Goal: Information Seeking & Learning: Learn about a topic

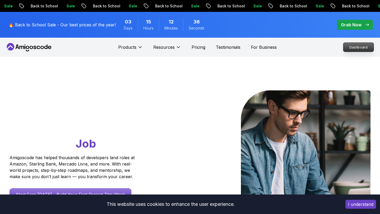
click at [358, 51] on p "Dashboard" at bounding box center [358, 47] width 30 height 9
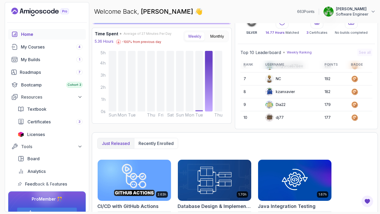
scroll to position [74, 0]
click at [56, 121] on div "Certificates 3" at bounding box center [54, 122] width 55 height 6
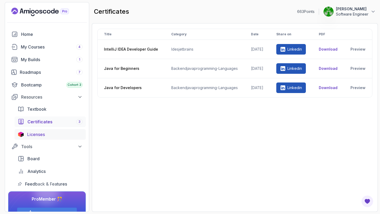
click at [49, 136] on div "Licenses" at bounding box center [54, 134] width 55 height 6
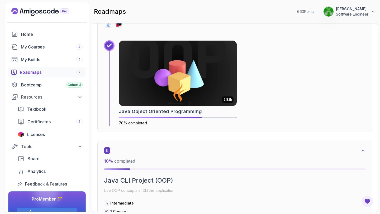
scroll to position [1084, 0]
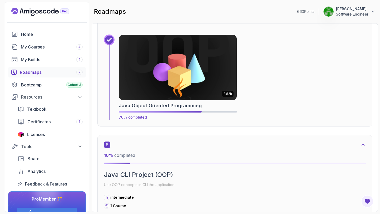
click at [189, 67] on img at bounding box center [178, 67] width 124 height 69
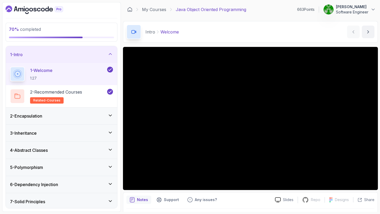
click at [90, 182] on div "6 - Dependency Injection" at bounding box center [61, 185] width 103 height 6
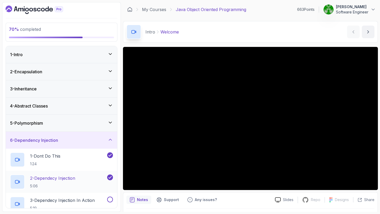
click at [74, 173] on div "2 - Dependecy Injection 5:06" at bounding box center [61, 182] width 111 height 22
click at [90, 176] on div "2 - Dependecy Injection 5:06" at bounding box center [58, 182] width 96 height 15
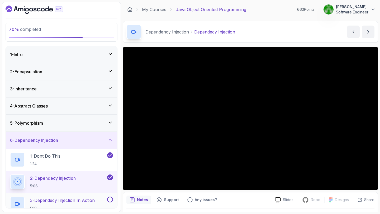
click at [73, 204] on h2 "3 - Dependecy Injection In Action 5:19" at bounding box center [62, 204] width 65 height 14
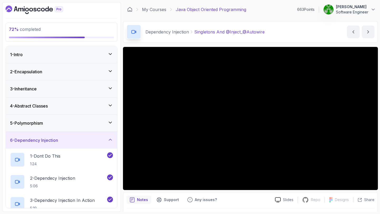
scroll to position [90, 0]
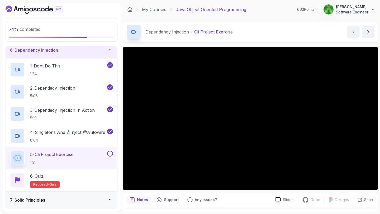
click at [111, 153] on button at bounding box center [110, 154] width 6 height 6
click at [96, 175] on div "6 - Quiz Required- quiz" at bounding box center [61, 180] width 103 height 15
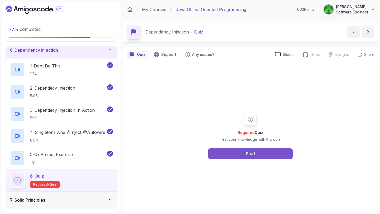
click at [225, 157] on button "Start" at bounding box center [250, 154] width 84 height 11
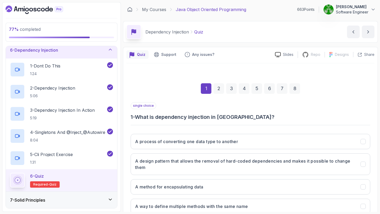
scroll to position [36, 0]
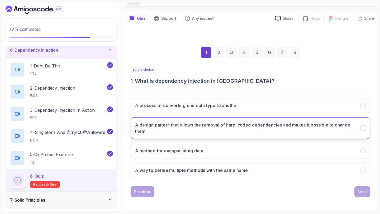
click at [217, 134] on h3 "A design pattern that allows the removal of hard-coded dependencies and makes i…" at bounding box center [244, 128] width 219 height 13
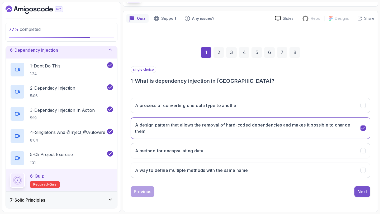
click at [360, 192] on div "Next" at bounding box center [363, 192] width 10 height 6
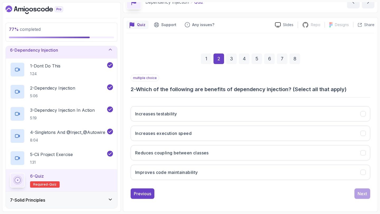
scroll to position [30, 0]
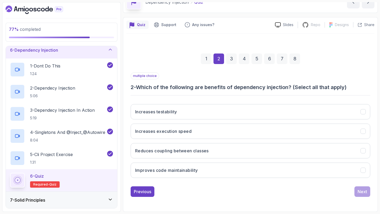
click at [206, 57] on div "1" at bounding box center [206, 59] width 11 height 11
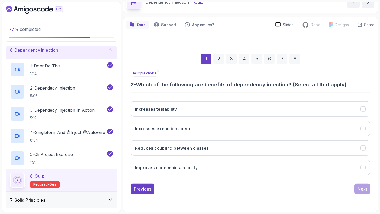
scroll to position [36, 0]
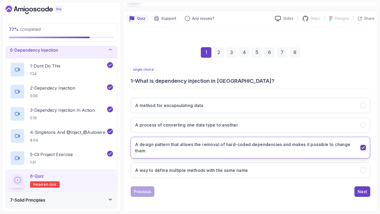
click at [137, 144] on h3 "A design pattern that allows the removal of hard-coded dependencies and makes i…" at bounding box center [244, 147] width 219 height 13
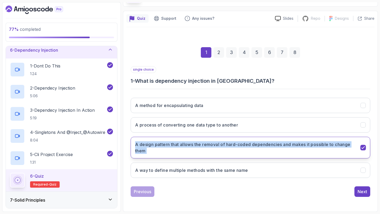
copy button "A design pattern that allows the removal of hard-coded dependencies and makes i…"
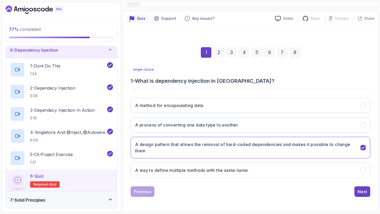
click at [336, 194] on div "Previous Next" at bounding box center [251, 192] width 240 height 11
click at [364, 194] on div "Next" at bounding box center [363, 192] width 10 height 6
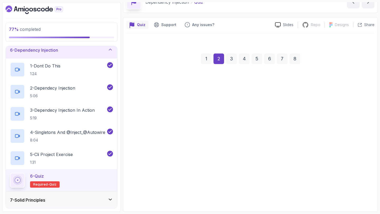
scroll to position [30, 0]
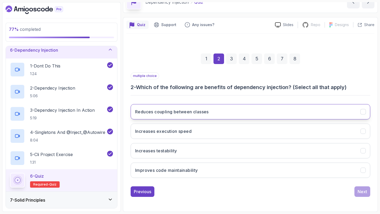
click at [206, 112] on h3 "Reduces coupling between classes" at bounding box center [172, 112] width 74 height 6
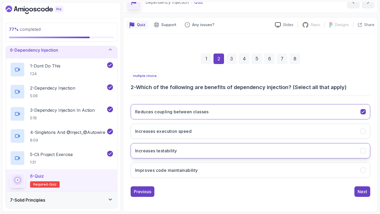
click at [201, 147] on button "Increases testability" at bounding box center [251, 150] width 240 height 15
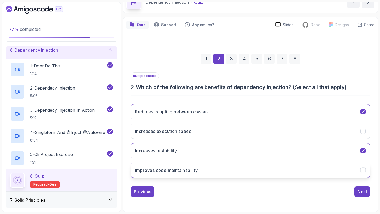
click at [208, 167] on button "Improves code maintainability" at bounding box center [251, 170] width 240 height 15
click at [362, 191] on div "Next" at bounding box center [363, 192] width 10 height 6
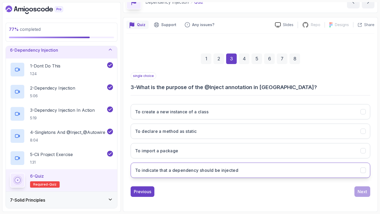
click at [201, 166] on button "To indicate that a dependency should be injected" at bounding box center [251, 170] width 240 height 15
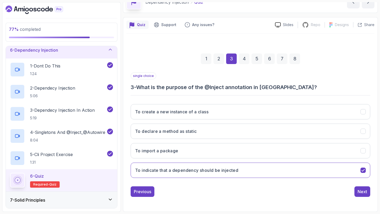
click at [354, 188] on div "Previous Next" at bounding box center [251, 192] width 240 height 11
click at [359, 193] on div "Next" at bounding box center [363, 192] width 10 height 6
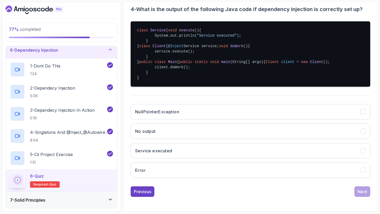
scroll to position [150, 0]
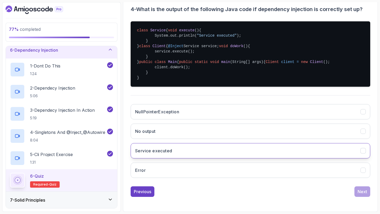
click at [270, 156] on button "Service executed" at bounding box center [251, 150] width 240 height 15
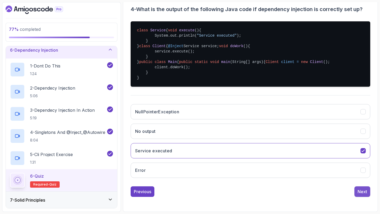
click at [357, 190] on button "Next" at bounding box center [362, 192] width 16 height 11
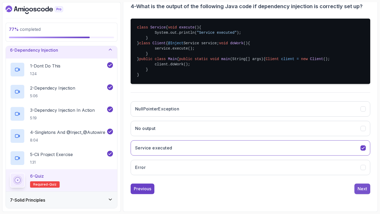
scroll to position [30, 0]
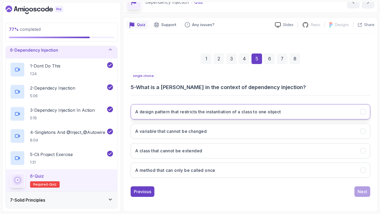
click at [283, 116] on button "A design pattern that restricts the instantiation of a class to one object" at bounding box center [251, 111] width 240 height 15
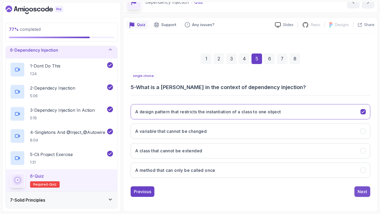
click at [363, 195] on button "Next" at bounding box center [362, 192] width 16 height 11
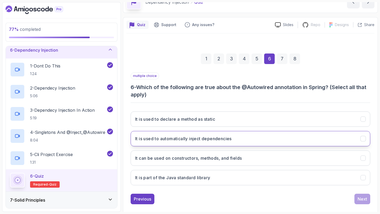
click at [213, 141] on h3 "It is used to automatically inject dependencies" at bounding box center [183, 139] width 97 height 6
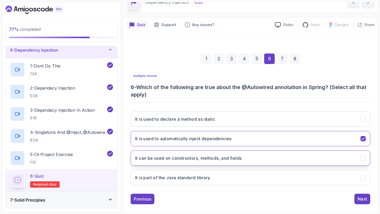
click at [278, 156] on button "It can be used on constructors, methods, and fields" at bounding box center [251, 158] width 240 height 15
click at [362, 200] on div "Next" at bounding box center [363, 199] width 10 height 6
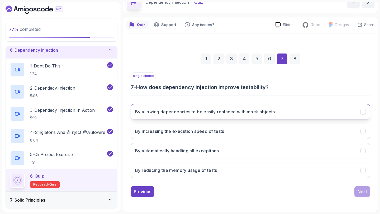
click at [291, 111] on button "By allowing dependencies to be easily replaced with mock objects" at bounding box center [251, 111] width 240 height 15
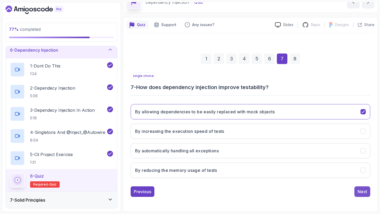
click at [360, 189] on div "Next" at bounding box center [363, 192] width 10 height 6
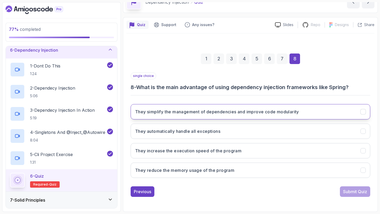
click at [293, 113] on h3 "They simplify the management of dependencies and improve code modularity" at bounding box center [217, 112] width 164 height 6
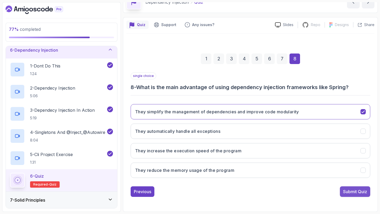
click at [362, 188] on button "Submit Quiz" at bounding box center [355, 192] width 30 height 11
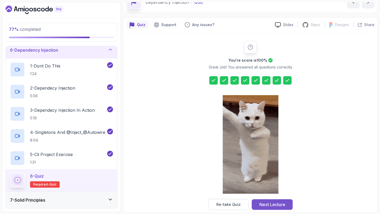
click at [280, 201] on button "Next Lecture" at bounding box center [272, 205] width 41 height 11
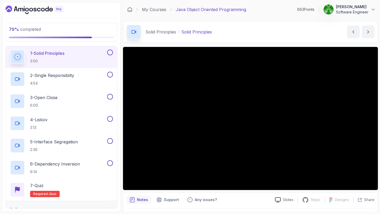
scroll to position [130, 0]
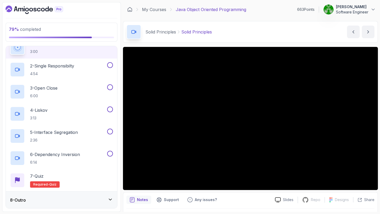
click at [91, 201] on div "8 - Outro" at bounding box center [61, 200] width 103 height 6
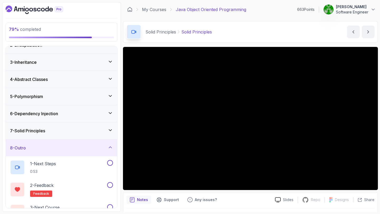
scroll to position [26, 0]
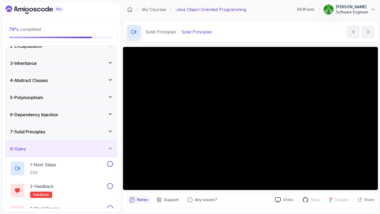
click at [91, 135] on div "7 - Solid Principles" at bounding box center [61, 132] width 111 height 17
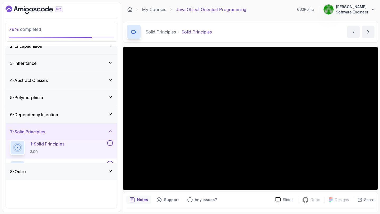
scroll to position [0, 0]
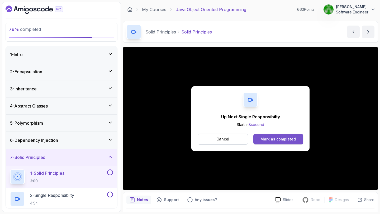
click at [269, 142] on div "Mark as completed" at bounding box center [277, 139] width 35 height 5
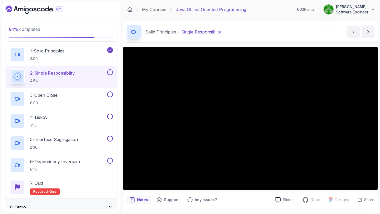
scroll to position [123, 0]
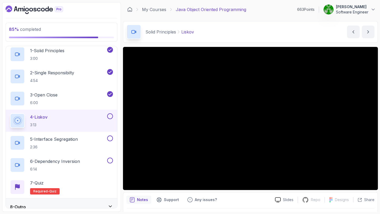
click at [111, 115] on button at bounding box center [110, 116] width 6 height 6
click at [89, 140] on div "5 - Interface Segregation 2:36" at bounding box center [58, 143] width 96 height 15
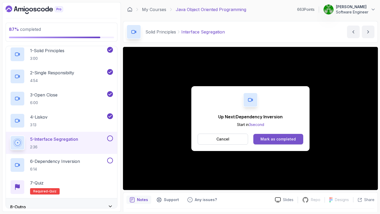
click at [274, 137] on div "Mark as completed" at bounding box center [277, 139] width 35 height 5
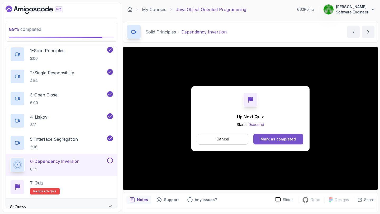
click at [266, 141] on div "Mark as completed" at bounding box center [277, 139] width 35 height 5
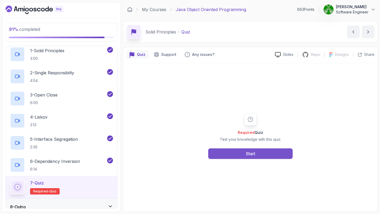
click at [254, 157] on button "Start" at bounding box center [250, 154] width 84 height 11
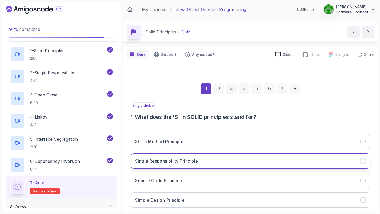
click at [216, 168] on button "Single Responsibility Principle" at bounding box center [251, 161] width 240 height 15
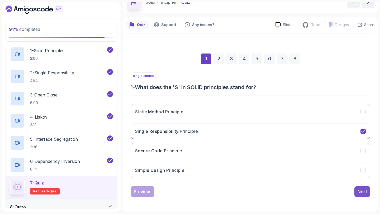
click at [357, 190] on button "Next" at bounding box center [362, 192] width 16 height 11
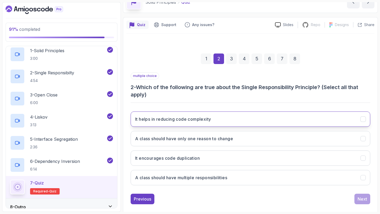
click at [225, 119] on button "It helps in reducing code complexity" at bounding box center [251, 119] width 240 height 15
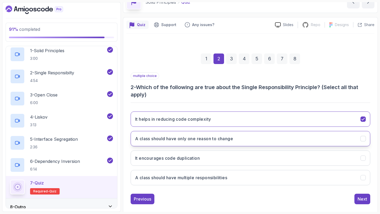
click at [219, 141] on h3 "A class should have only one reason to change" at bounding box center [184, 139] width 98 height 6
click at [362, 198] on div "Next" at bounding box center [363, 199] width 10 height 6
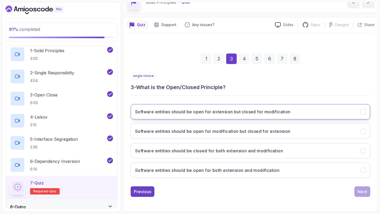
click at [298, 113] on button "Software entities should be open for extension but closed for modification" at bounding box center [251, 111] width 240 height 15
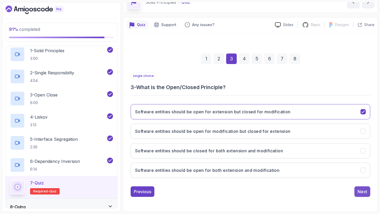
click at [358, 191] on div "Next" at bounding box center [363, 192] width 10 height 6
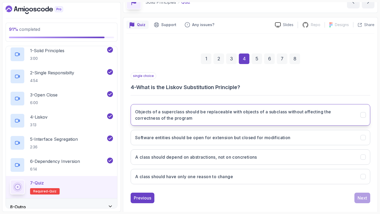
click at [296, 117] on h3 "Objects of a superclass should be replaceable with objects of a subclass withou…" at bounding box center [244, 115] width 219 height 13
click at [359, 197] on div "Next" at bounding box center [363, 198] width 10 height 6
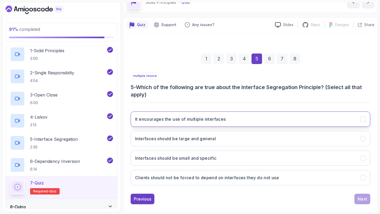
click at [274, 117] on button "It encourages the use of multiple interfaces" at bounding box center [251, 119] width 240 height 15
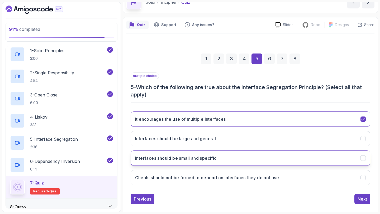
click at [254, 159] on button "Interfaces should be small and specific" at bounding box center [251, 158] width 240 height 15
click at [357, 198] on button "Next" at bounding box center [362, 199] width 16 height 11
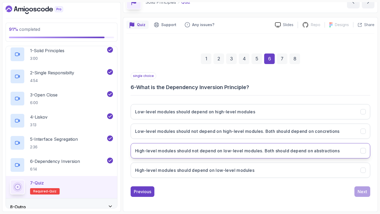
click at [206, 149] on h3 "High-level modules should not depend on low-level modules. Both should depend o…" at bounding box center [237, 151] width 205 height 6
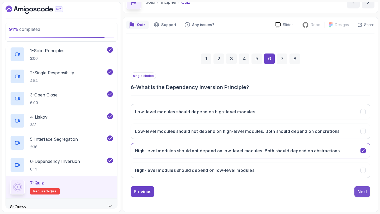
click at [359, 192] on div "Next" at bounding box center [363, 192] width 10 height 6
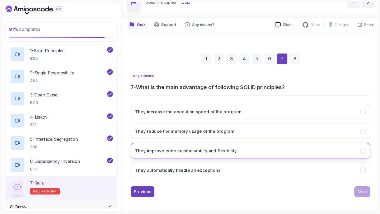
click at [223, 150] on h3 "They improve code maintainability and flexibility" at bounding box center [186, 151] width 102 height 6
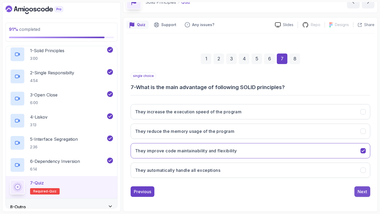
click at [359, 192] on div "Next" at bounding box center [363, 192] width 10 height 6
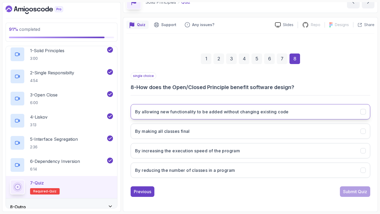
click at [189, 111] on h3 "By allowing new functionality to be added without changing existing code" at bounding box center [212, 112] width 154 height 6
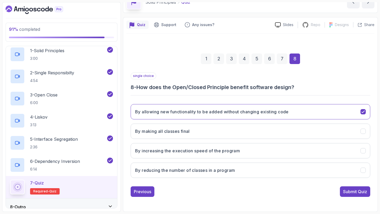
click at [357, 194] on div "Submit Quiz" at bounding box center [355, 192] width 24 height 6
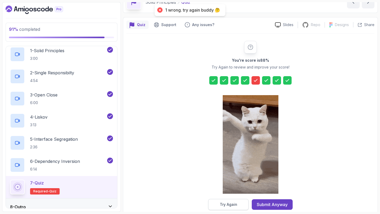
click at [239, 202] on button "Try Again" at bounding box center [228, 204] width 40 height 11
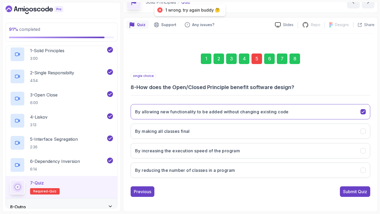
click at [257, 56] on div "5" at bounding box center [256, 59] width 11 height 11
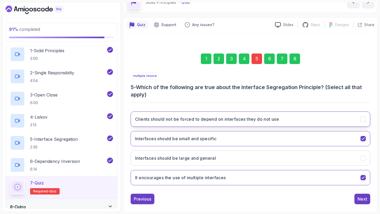
click at [255, 126] on button "Clients should not be forced to depend on interfaces they do not use" at bounding box center [251, 119] width 240 height 15
click at [259, 123] on button "Clients should not be forced to depend on interfaces they do not use" at bounding box center [251, 119] width 240 height 15
click at [332, 118] on button "Clients should not be forced to depend on interfaces they do not use" at bounding box center [251, 119] width 240 height 15
click at [292, 59] on div "8" at bounding box center [294, 59] width 11 height 11
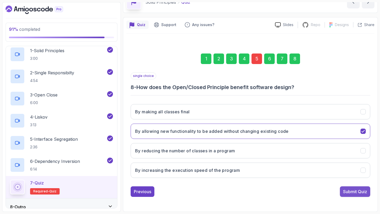
click at [355, 192] on div "Submit Quiz" at bounding box center [355, 192] width 24 height 6
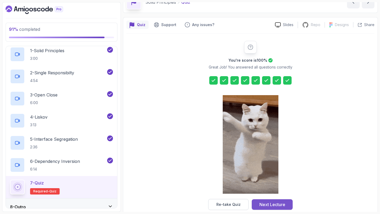
click at [276, 203] on div "Next Lecture" at bounding box center [272, 205] width 26 height 6
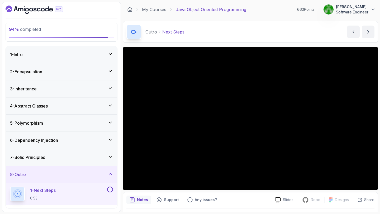
scroll to position [41, 0]
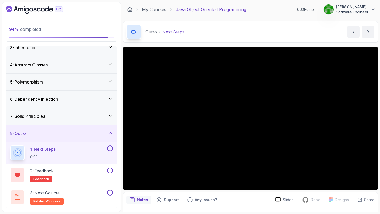
click at [109, 149] on button at bounding box center [110, 149] width 6 height 6
click at [110, 191] on button at bounding box center [110, 193] width 6 height 6
click at [109, 170] on button at bounding box center [110, 171] width 6 height 6
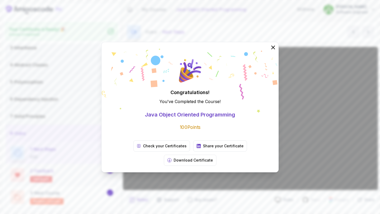
scroll to position [40, 0]
click at [273, 49] on icon at bounding box center [272, 47] width 3 height 3
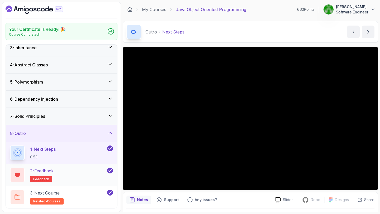
click at [102, 181] on div "2 - Feedback feedback" at bounding box center [58, 175] width 96 height 15
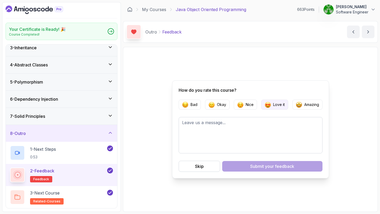
click at [265, 107] on img "button" at bounding box center [268, 105] width 6 height 6
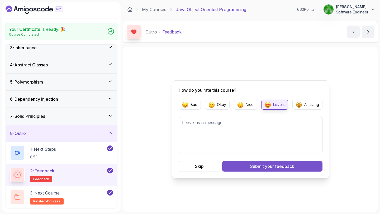
click at [258, 168] on div "Submit your feedback" at bounding box center [272, 166] width 44 height 6
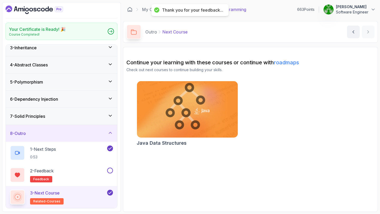
click at [187, 119] on img at bounding box center [187, 109] width 106 height 59
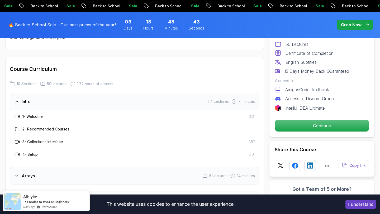
scroll to position [718, 0]
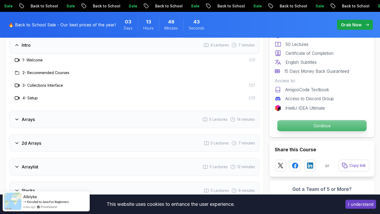
click at [286, 123] on p "Continue" at bounding box center [321, 125] width 89 height 11
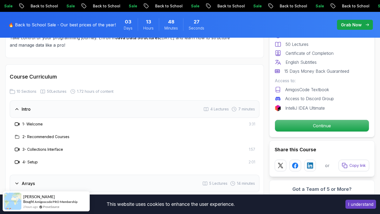
scroll to position [652, 0]
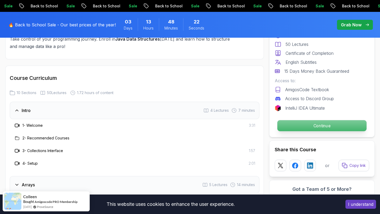
click at [298, 129] on p "Continue" at bounding box center [321, 125] width 89 height 11
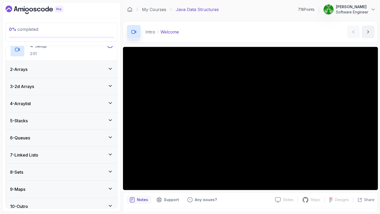
scroll to position [97, 0]
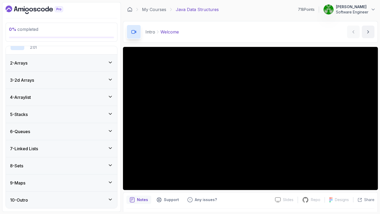
click at [41, 116] on div "5 - Stacks" at bounding box center [61, 114] width 103 height 6
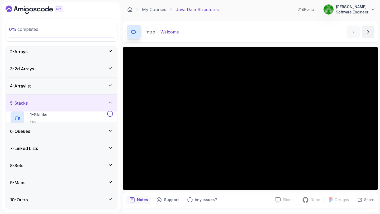
scroll to position [9, 0]
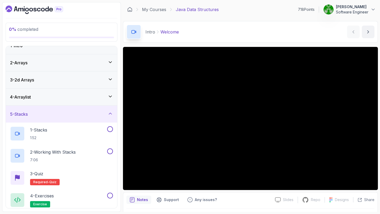
click at [41, 116] on div "5 - Stacks" at bounding box center [61, 114] width 103 height 6
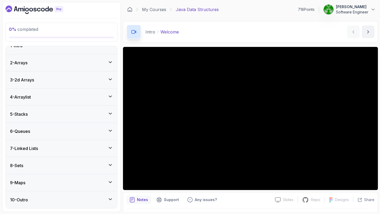
click at [40, 83] on div "3 - 2d Arrays" at bounding box center [61, 80] width 103 height 6
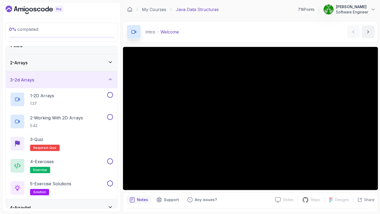
click at [40, 83] on div "3 - 2d Arrays" at bounding box center [61, 80] width 103 height 6
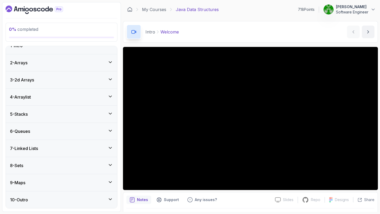
click at [42, 65] on div "2 - Arrays" at bounding box center [61, 63] width 103 height 6
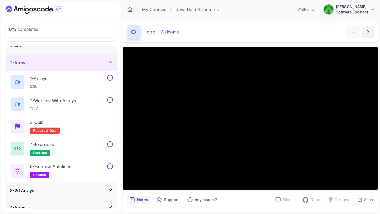
click at [42, 65] on div "2 - Arrays" at bounding box center [61, 63] width 103 height 6
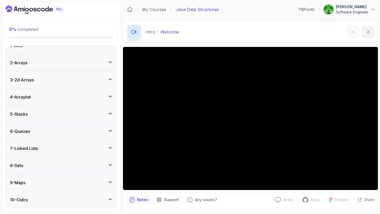
scroll to position [0, 0]
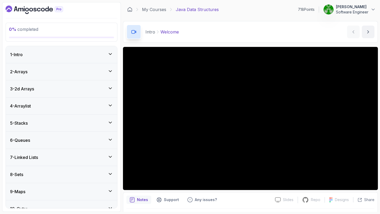
click at [71, 60] on div "1 - Intro" at bounding box center [61, 54] width 111 height 17
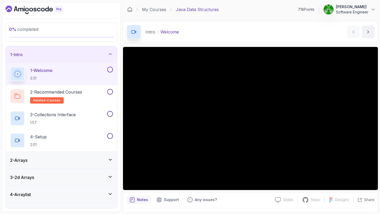
scroll to position [15, 0]
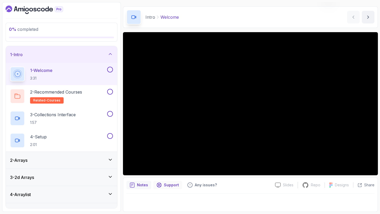
click at [164, 186] on p "Support" at bounding box center [171, 185] width 15 height 5
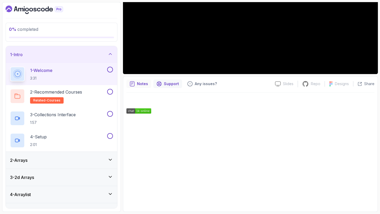
click at [149, 86] on div "Notes" at bounding box center [138, 84] width 25 height 8
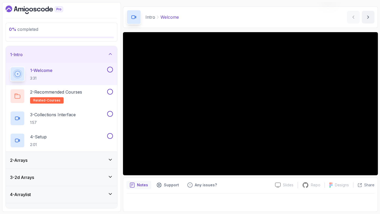
click at [126, 181] on button "Notes" at bounding box center [138, 185] width 25 height 8
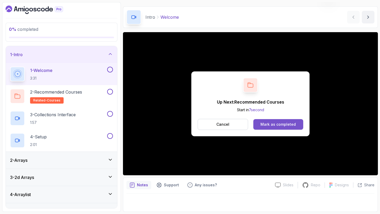
click at [262, 123] on div "Mark as completed" at bounding box center [277, 124] width 35 height 5
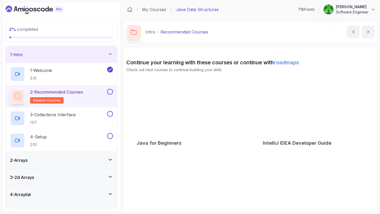
scroll to position [12, 0]
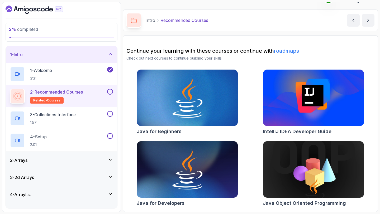
click at [109, 93] on button at bounding box center [110, 92] width 6 height 6
click at [84, 114] on div "3 - Collections Interface 1:57" at bounding box center [58, 118] width 96 height 15
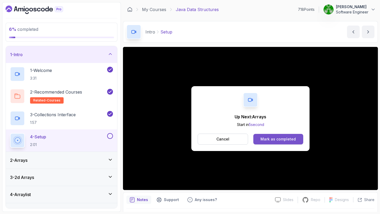
click at [269, 143] on button "Mark as completed" at bounding box center [278, 139] width 50 height 11
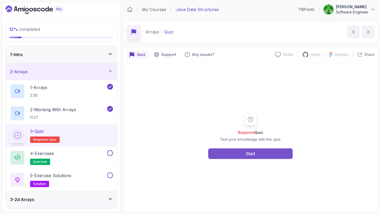
click at [255, 150] on button "Start" at bounding box center [250, 154] width 84 height 11
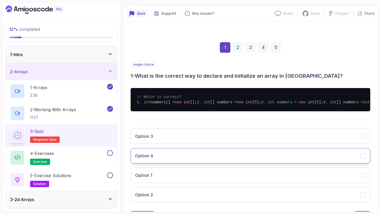
scroll to position [58, 0]
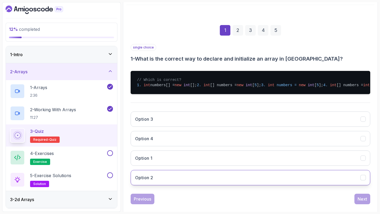
click at [159, 186] on button "Option 2" at bounding box center [251, 177] width 240 height 15
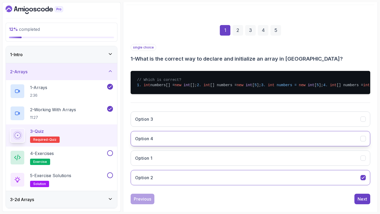
scroll to position [82, 0]
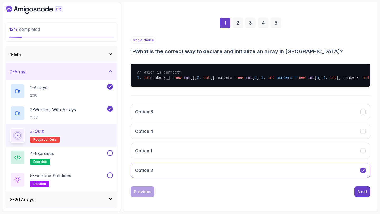
click at [368, 202] on div "1 2 3 4 5 single choice 1 - What is the correct way to declare and initialize a…" at bounding box center [250, 103] width 248 height 211
click at [363, 187] on button "Next" at bounding box center [362, 192] width 16 height 11
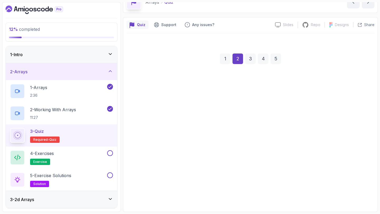
scroll to position [30, 0]
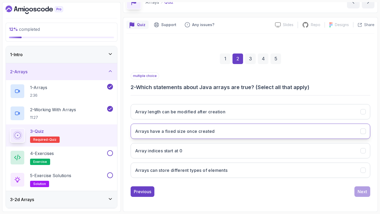
click at [210, 132] on h3 "Arrays have a fixed size once created" at bounding box center [175, 131] width 80 height 6
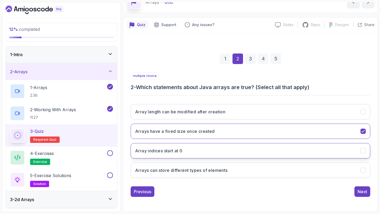
click at [216, 153] on button "Array indices start at 0" at bounding box center [251, 150] width 240 height 15
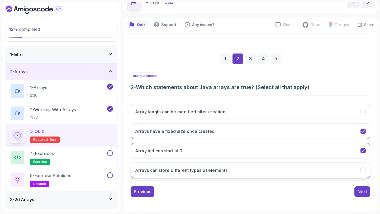
click at [234, 175] on button "Arrays can store different types of elements" at bounding box center [251, 170] width 240 height 15
click at [361, 195] on button "Next" at bounding box center [362, 192] width 16 height 11
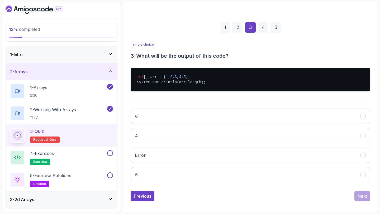
scroll to position [62, 0]
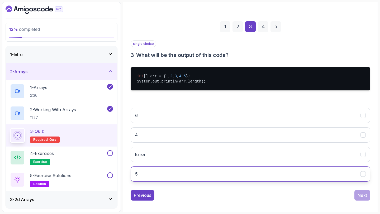
click at [174, 174] on button "5" at bounding box center [251, 174] width 240 height 15
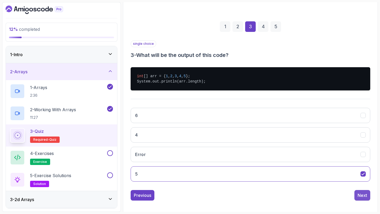
click at [363, 196] on div "Next" at bounding box center [363, 195] width 10 height 6
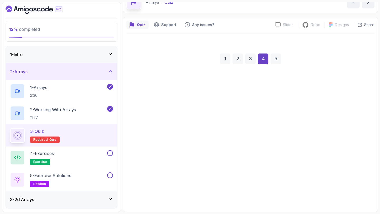
scroll to position [30, 0]
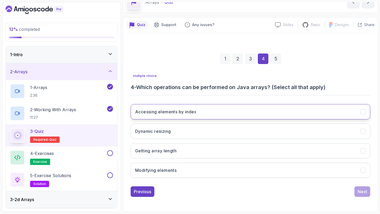
click at [204, 110] on button "Accessing elements by index" at bounding box center [251, 111] width 240 height 15
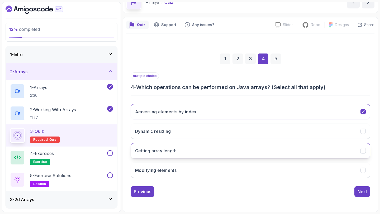
click at [194, 150] on button "Getting array length" at bounding box center [251, 150] width 240 height 15
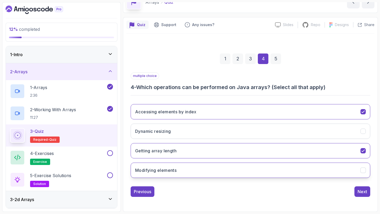
click at [196, 168] on button "Modifying elements" at bounding box center [251, 170] width 240 height 15
click at [361, 191] on div "Next" at bounding box center [363, 192] width 10 height 6
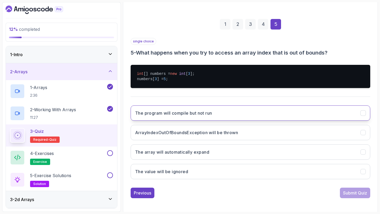
scroll to position [66, 0]
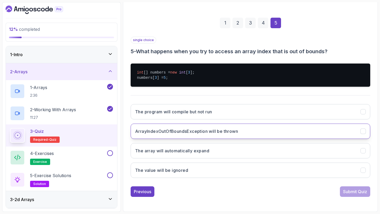
click at [224, 130] on h3 "ArrayIndexOutOfBoundsException will be thrown" at bounding box center [186, 131] width 103 height 6
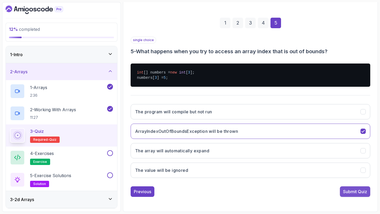
click at [360, 195] on div "Submit Quiz" at bounding box center [355, 192] width 24 height 6
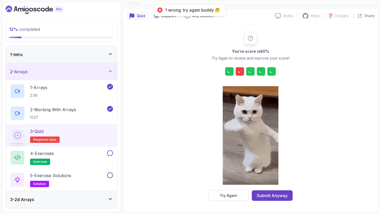
scroll to position [39, 0]
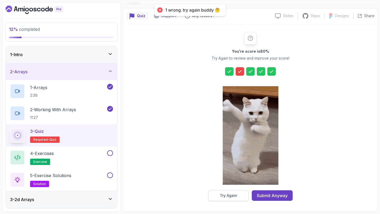
click at [234, 194] on div "Try Again" at bounding box center [228, 195] width 17 height 5
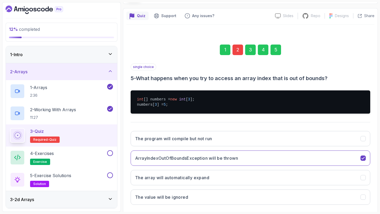
click at [235, 49] on div "2" at bounding box center [237, 50] width 11 height 11
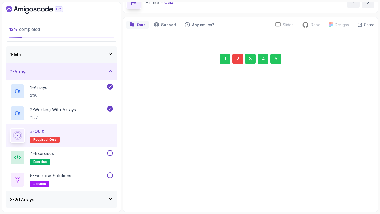
scroll to position [30, 0]
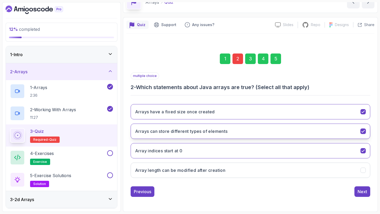
click at [192, 132] on h3 "Arrays can store different types of elements" at bounding box center [181, 131] width 93 height 6
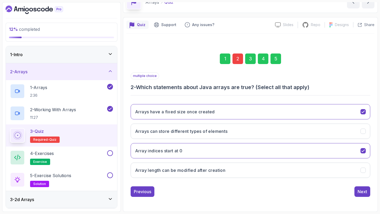
click at [276, 60] on div "5" at bounding box center [275, 59] width 11 height 11
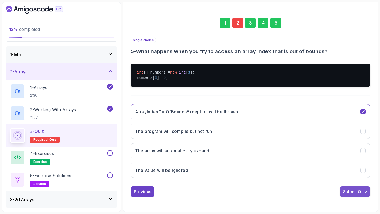
click at [356, 193] on div "Submit Quiz" at bounding box center [355, 192] width 24 height 6
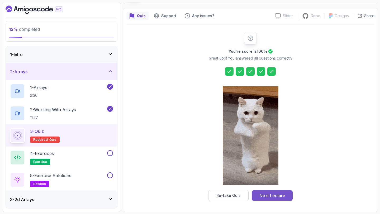
click at [276, 193] on div "Next Lecture" at bounding box center [272, 196] width 26 height 6
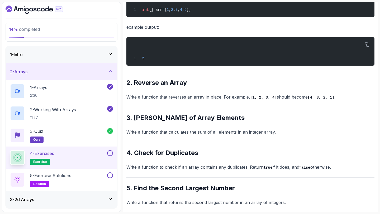
scroll to position [160, 0]
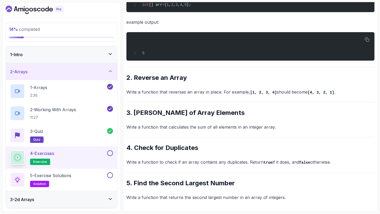
click at [186, 97] on div "~1 min read Questions 1. Find the Maximum Number Write a function that takes an…" at bounding box center [250, 56] width 248 height 291
click at [186, 87] on div "~1 min read Questions 1. Find the Maximum Number Write a function that takes an…" at bounding box center [250, 56] width 248 height 291
click at [185, 103] on div "~1 min read Questions 1. Find the Maximum Number Write a function that takes an…" at bounding box center [250, 56] width 248 height 291
click at [93, 176] on div "5 - Exercise Solutions solution" at bounding box center [58, 180] width 96 height 15
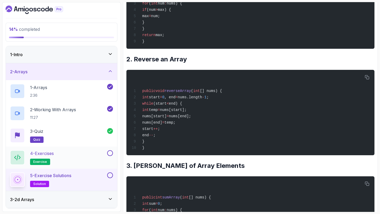
click at [75, 153] on div "4 - Exercises exercise" at bounding box center [58, 157] width 96 height 15
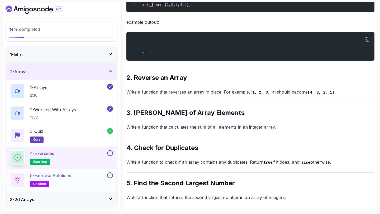
click at [76, 177] on div "5 - Exercise Solutions solution" at bounding box center [58, 180] width 96 height 15
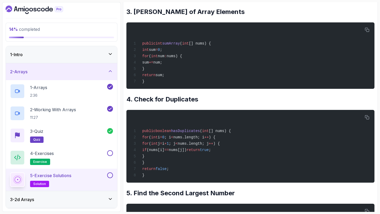
scroll to position [314, 0]
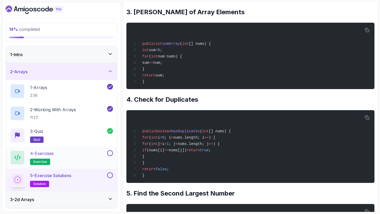
click at [100, 157] on div "4 - Exercises exercise" at bounding box center [58, 157] width 96 height 15
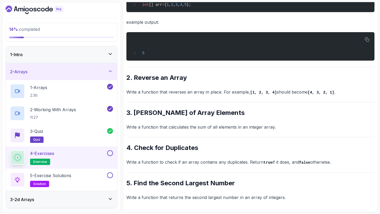
scroll to position [160, 0]
click at [86, 178] on div "5 - Exercise Solutions solution" at bounding box center [58, 180] width 96 height 15
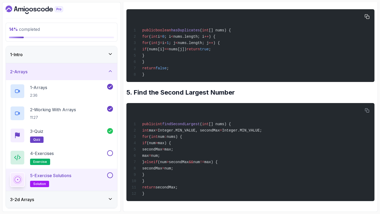
scroll to position [416, 0]
click at [112, 155] on button at bounding box center [110, 153] width 6 height 6
click at [110, 175] on button at bounding box center [110, 176] width 6 height 6
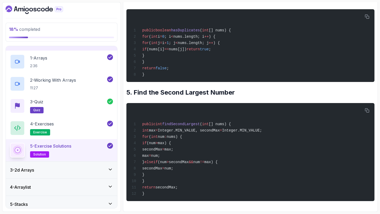
scroll to position [30, 0]
click at [92, 171] on div "3 - 2d Arrays" at bounding box center [61, 170] width 103 height 6
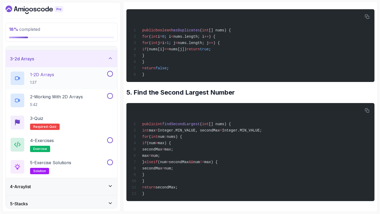
click at [100, 78] on div "1 - 2D Arrays 1:37" at bounding box center [58, 78] width 96 height 15
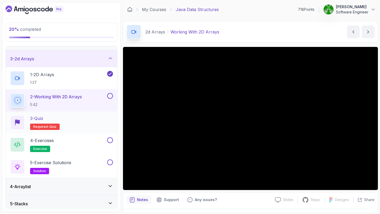
click at [74, 121] on div "3 - Quiz Required- quiz" at bounding box center [61, 122] width 103 height 15
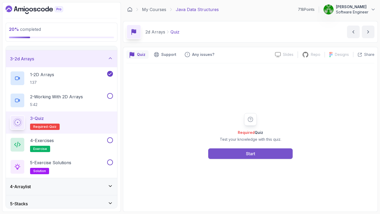
click at [221, 154] on button "Start" at bounding box center [250, 154] width 84 height 11
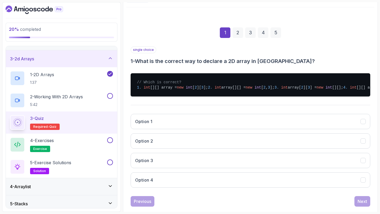
scroll to position [58, 0]
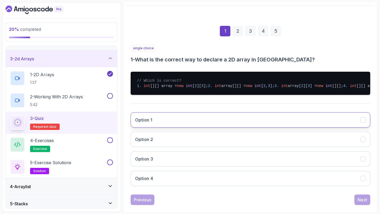
click at [166, 128] on button "Option 1" at bounding box center [251, 119] width 240 height 15
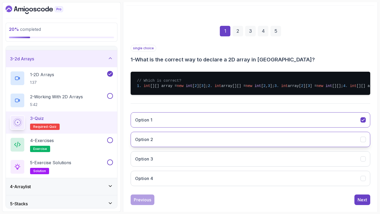
scroll to position [82, 0]
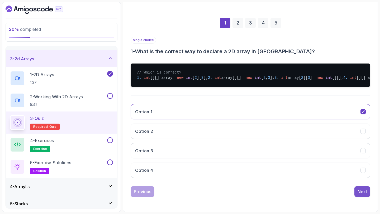
click at [362, 191] on div "Next" at bounding box center [363, 192] width 10 height 6
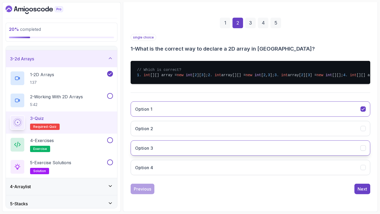
scroll to position [18, 0]
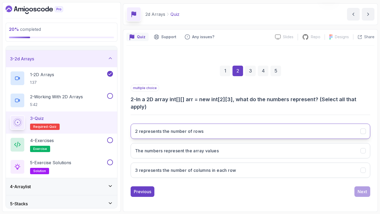
click at [218, 127] on button "2 represents the number of rows" at bounding box center [251, 131] width 240 height 15
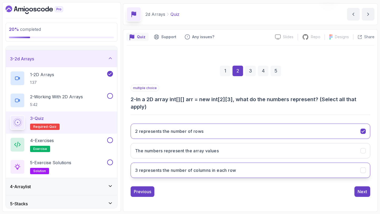
click at [212, 169] on h3 "3 represents the number of columns in each row" at bounding box center [185, 170] width 101 height 6
click at [360, 195] on div "Next" at bounding box center [363, 192] width 10 height 6
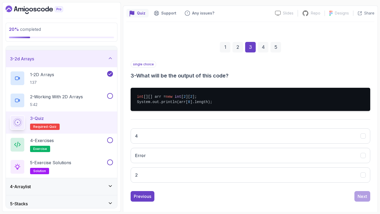
scroll to position [46, 0]
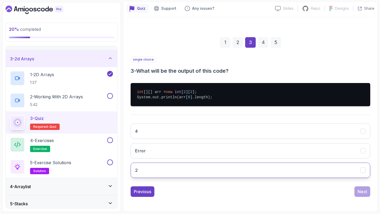
click at [177, 168] on button "2" at bounding box center [251, 170] width 240 height 15
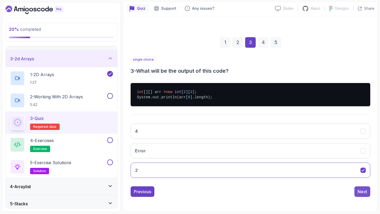
click at [363, 193] on div "Next" at bounding box center [363, 192] width 10 height 6
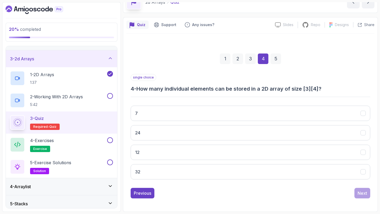
scroll to position [30, 0]
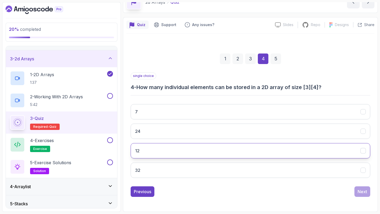
click at [199, 150] on button "12" at bounding box center [251, 150] width 240 height 15
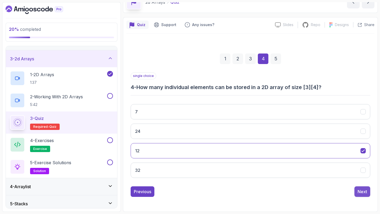
click at [361, 189] on div "Next" at bounding box center [363, 192] width 10 height 6
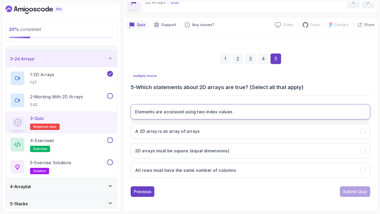
click at [226, 114] on h3 "Elements are accessed using two index values" at bounding box center [183, 112] width 97 height 6
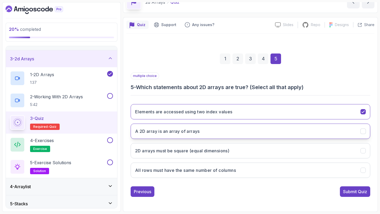
click at [212, 130] on button "A 2D array is an array of arrays" at bounding box center [251, 131] width 240 height 15
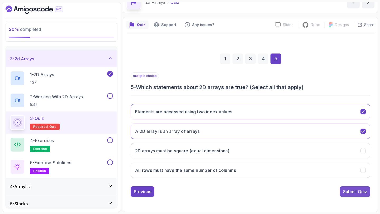
click at [346, 196] on button "Submit Quiz" at bounding box center [355, 192] width 30 height 11
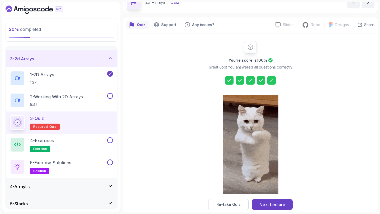
click at [281, 204] on div "Next Lecture" at bounding box center [272, 205] width 26 height 6
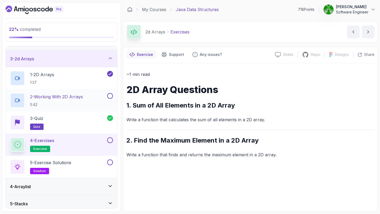
click at [110, 95] on button at bounding box center [110, 96] width 6 height 6
click at [110, 139] on button at bounding box center [110, 140] width 6 height 6
click at [111, 163] on button at bounding box center [110, 163] width 6 height 6
click at [111, 60] on icon at bounding box center [110, 58] width 5 height 5
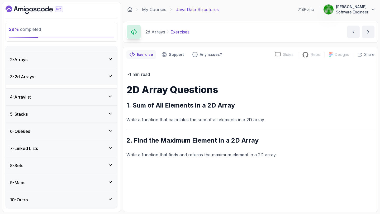
scroll to position [9, 0]
click at [104, 96] on div "4 - Arraylist" at bounding box center [61, 97] width 103 height 6
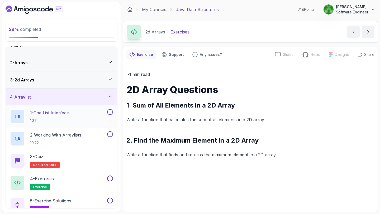
click at [91, 115] on div "1 - The List Interface 1:37" at bounding box center [58, 116] width 96 height 15
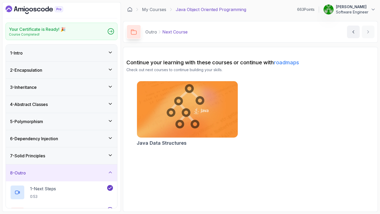
scroll to position [40, 0]
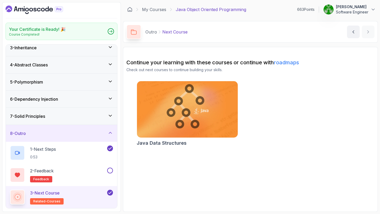
click at [39, 5] on div "Your Certificate is Ready! 🎉 Course Completed! 1 - Intro 2 - Encapsulation 3 - …" at bounding box center [61, 107] width 119 height 210
click at [38, 9] on icon "Dashboard" at bounding box center [35, 10] width 58 height 8
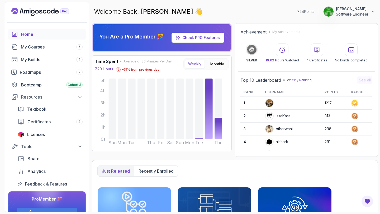
click at [254, 50] on icon at bounding box center [251, 50] width 5 height 5
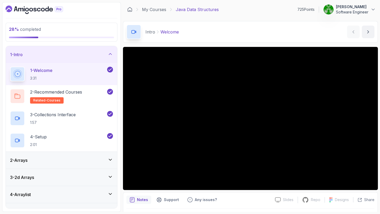
click at [39, 162] on div "2 - Arrays" at bounding box center [61, 160] width 103 height 6
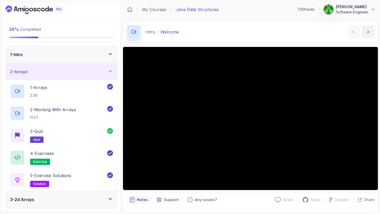
click at [38, 200] on div "3 - 2d Arrays" at bounding box center [61, 200] width 103 height 6
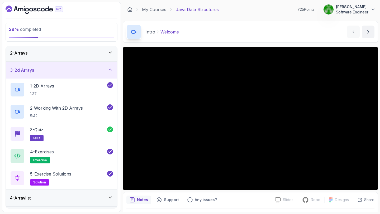
click at [48, 197] on div "4 - Arraylist" at bounding box center [61, 198] width 103 height 6
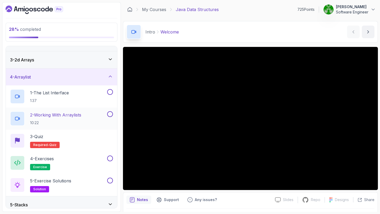
scroll to position [40, 0]
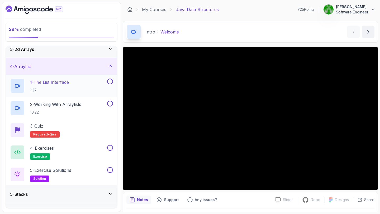
click at [58, 85] on p "1 - The List Interface" at bounding box center [49, 82] width 39 height 6
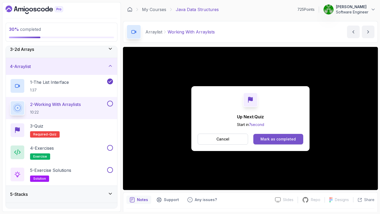
click at [277, 139] on div "Mark as completed" at bounding box center [277, 139] width 35 height 5
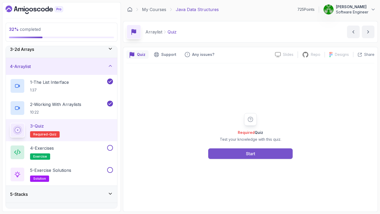
click at [248, 152] on div "Start" at bounding box center [250, 154] width 9 height 6
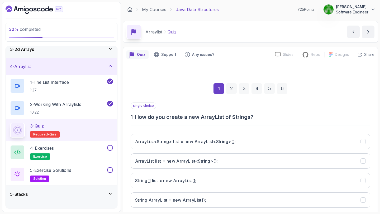
scroll to position [18, 0]
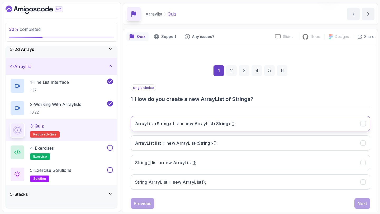
click at [202, 127] on button "ArrayList<String> list = new ArrayList<String>();" at bounding box center [251, 123] width 240 height 15
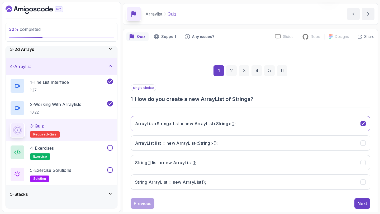
click at [358, 198] on div "single choice 1 - How do you create a new ArrayList of Strings? ArrayList<Strin…" at bounding box center [251, 146] width 240 height 125
click at [358, 200] on button "Next" at bounding box center [362, 203] width 16 height 11
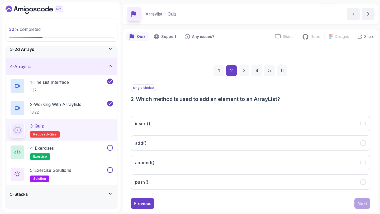
click at [219, 73] on div "1" at bounding box center [218, 70] width 11 height 11
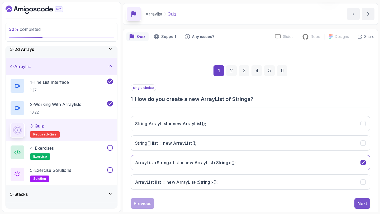
click at [361, 205] on div "Next" at bounding box center [363, 204] width 10 height 6
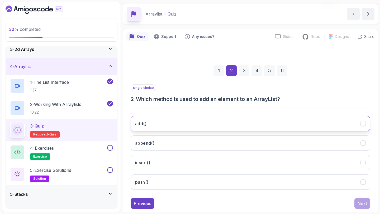
click at [269, 129] on button "add()" at bounding box center [251, 123] width 240 height 15
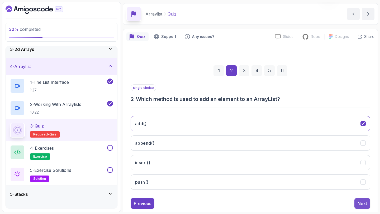
click at [364, 206] on div "Next" at bounding box center [363, 204] width 10 height 6
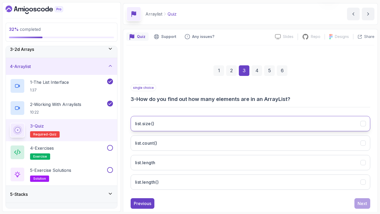
click at [172, 127] on button "list.size()" at bounding box center [251, 123] width 240 height 15
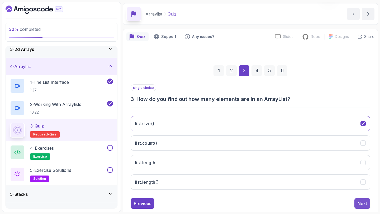
click at [357, 206] on button "Next" at bounding box center [362, 203] width 16 height 11
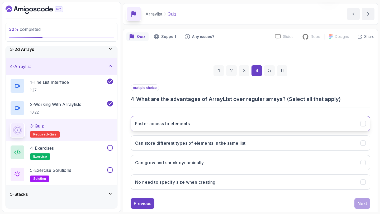
click at [258, 128] on button "Faster access to elements" at bounding box center [251, 123] width 240 height 15
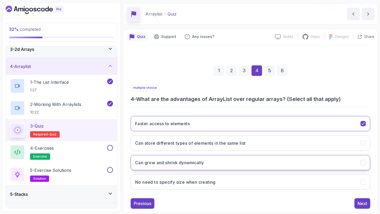
click at [233, 165] on button "Can grow and shrink dynamically" at bounding box center [251, 162] width 240 height 15
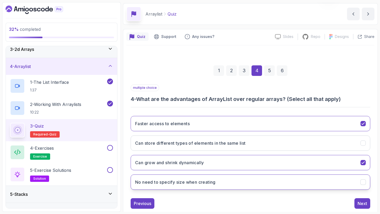
click at [234, 184] on button "No need to specify size when creating" at bounding box center [251, 182] width 240 height 15
click at [356, 205] on button "Next" at bounding box center [362, 203] width 16 height 11
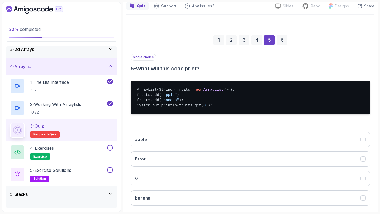
scroll to position [49, 0]
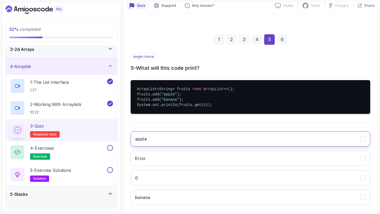
click at [171, 139] on button "apple" at bounding box center [251, 138] width 240 height 15
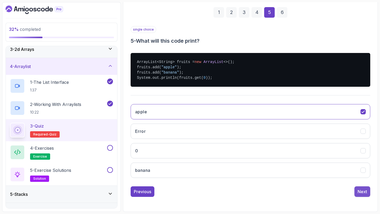
click at [359, 191] on div "Next" at bounding box center [363, 192] width 10 height 6
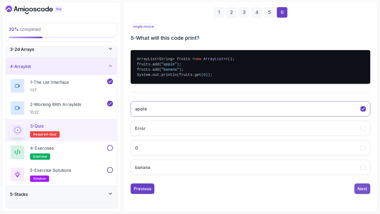
scroll to position [30, 0]
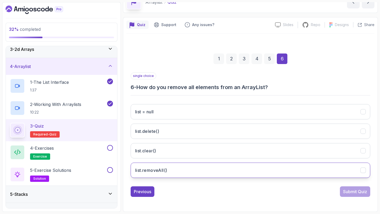
click at [186, 172] on button "list.removeAll()" at bounding box center [251, 170] width 240 height 15
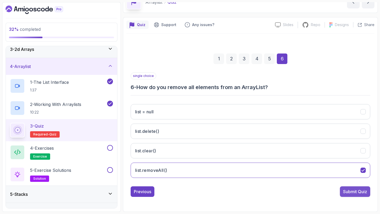
click at [358, 197] on button "Submit Quiz" at bounding box center [355, 192] width 30 height 11
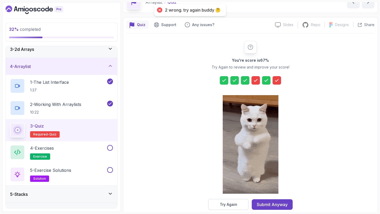
click at [241, 202] on button "Try Again" at bounding box center [228, 204] width 40 height 11
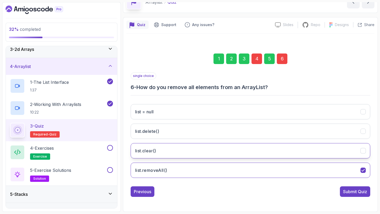
click at [237, 152] on button "list.clear()" at bounding box center [251, 150] width 240 height 15
click at [253, 62] on div "4" at bounding box center [256, 59] width 11 height 11
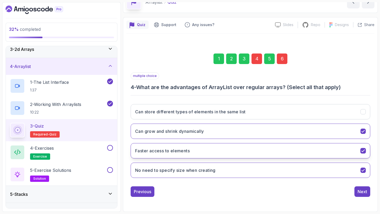
click at [222, 151] on button "Faster access to elements" at bounding box center [251, 150] width 240 height 15
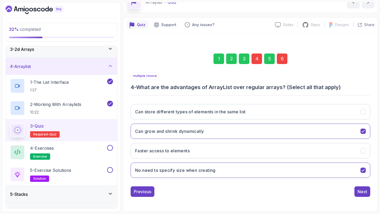
click at [281, 61] on div "6" at bounding box center [282, 59] width 11 height 11
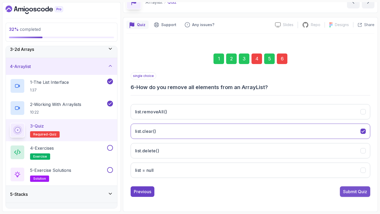
click at [363, 196] on button "Submit Quiz" at bounding box center [355, 192] width 30 height 11
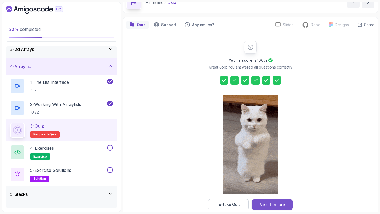
click at [262, 206] on div "Next Lecture" at bounding box center [272, 205] width 26 height 6
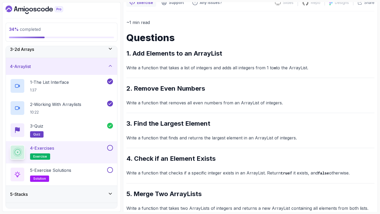
scroll to position [63, 0]
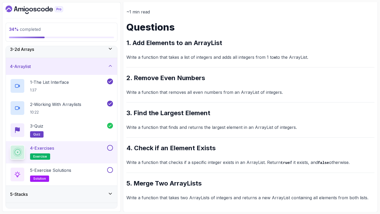
click at [110, 149] on button at bounding box center [110, 148] width 6 height 6
click at [109, 168] on button at bounding box center [110, 170] width 6 height 6
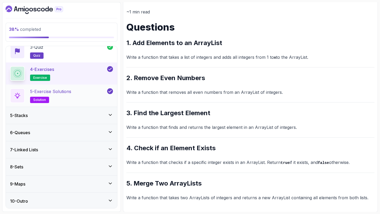
scroll to position [119, 0]
click at [99, 115] on div "5 - Stacks" at bounding box center [61, 115] width 103 height 6
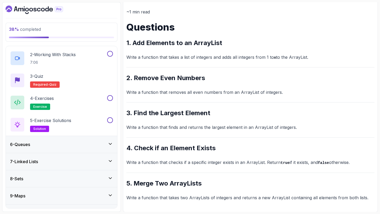
scroll to position [120, 0]
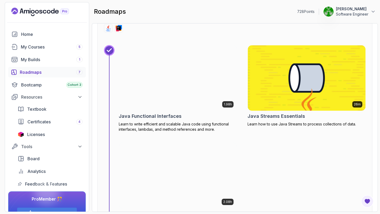
scroll to position [2154, 0]
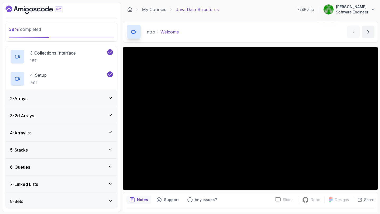
click at [36, 151] on div "5 - Stacks" at bounding box center [61, 150] width 103 height 6
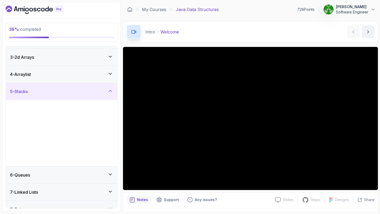
scroll to position [9, 0]
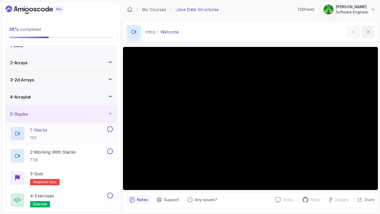
click at [45, 130] on p "1 - Stacks" at bounding box center [38, 130] width 17 height 6
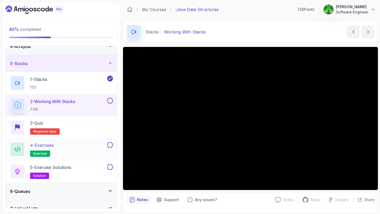
scroll to position [59, 0]
click at [110, 102] on button at bounding box center [110, 101] width 6 height 6
click at [98, 127] on div "3 - Quiz Required- quiz" at bounding box center [61, 127] width 103 height 15
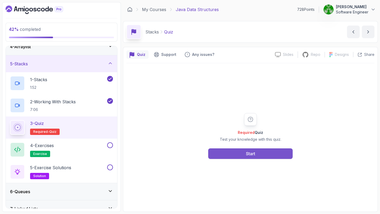
click at [213, 157] on button "Start" at bounding box center [250, 154] width 84 height 11
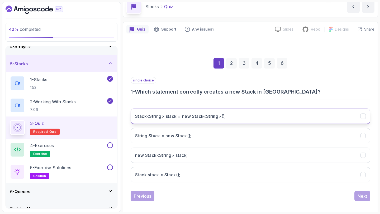
scroll to position [26, 0]
click at [203, 114] on h3 "Stack<String> stack = new Stack<String>();" at bounding box center [180, 116] width 91 height 6
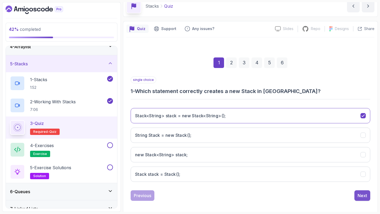
click at [360, 194] on div "Next" at bounding box center [363, 196] width 10 height 6
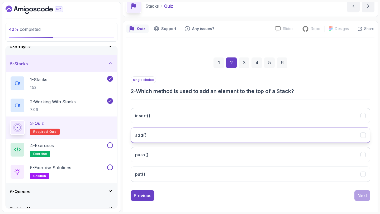
click at [202, 134] on button "add()" at bounding box center [251, 135] width 240 height 15
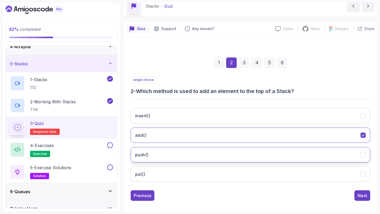
click at [198, 156] on button "push()" at bounding box center [251, 154] width 240 height 15
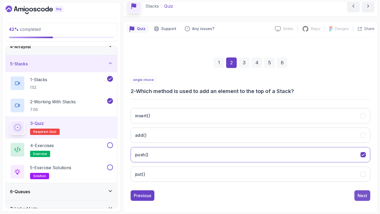
click at [359, 193] on div "Next" at bounding box center [363, 196] width 10 height 6
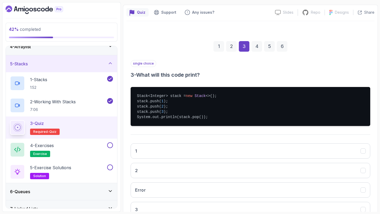
scroll to position [69, 0]
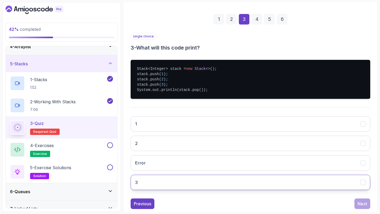
click at [244, 181] on button "3" at bounding box center [251, 182] width 240 height 15
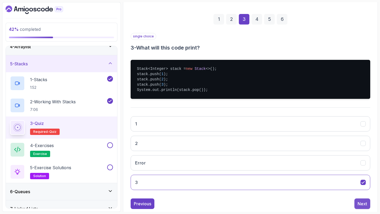
click at [360, 204] on div "Next" at bounding box center [363, 204] width 10 height 6
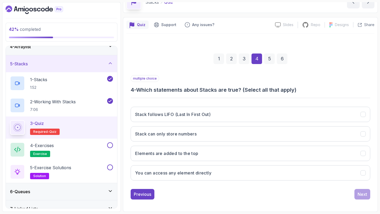
scroll to position [30, 0]
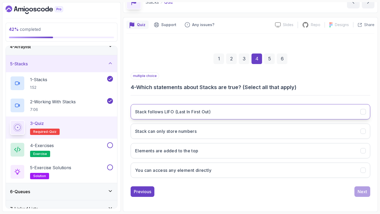
click at [211, 113] on h3 "Stack follows LIFO (Last In First Out)" at bounding box center [172, 112] width 75 height 6
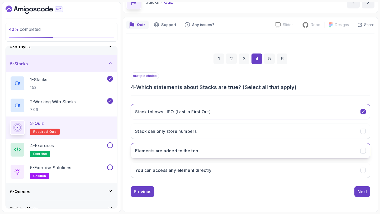
click at [202, 151] on button "Elements are added to the top" at bounding box center [251, 150] width 240 height 15
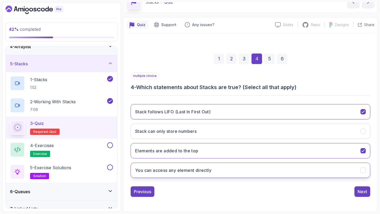
click at [207, 167] on button "You can access any element directly" at bounding box center [251, 170] width 240 height 15
click at [269, 60] on div "5" at bounding box center [269, 59] width 11 height 11
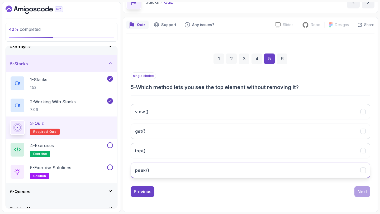
click at [176, 172] on button "peek()" at bounding box center [251, 170] width 240 height 15
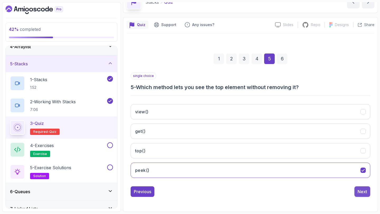
click at [357, 191] on button "Next" at bounding box center [362, 192] width 16 height 11
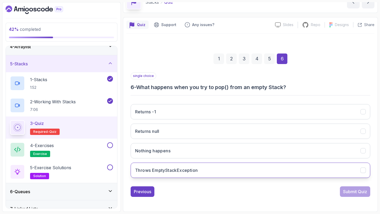
click at [254, 169] on button "Throws EmptyStackException" at bounding box center [251, 170] width 240 height 15
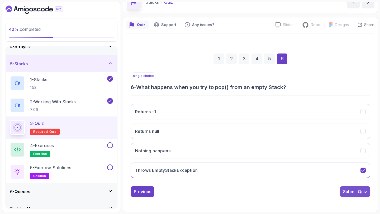
click at [362, 191] on div "Submit Quiz" at bounding box center [355, 192] width 24 height 6
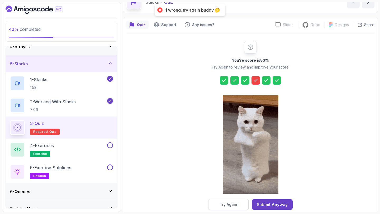
click at [237, 204] on button "Try Again" at bounding box center [228, 204] width 40 height 11
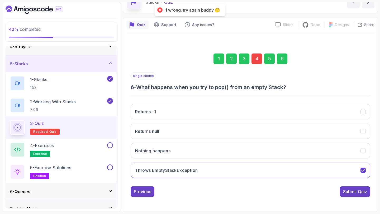
click at [259, 59] on div "4" at bounding box center [256, 59] width 11 height 11
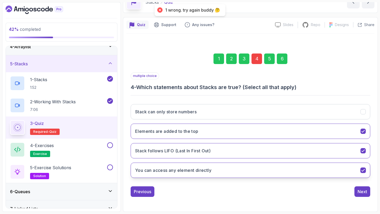
click at [199, 168] on h3 "You can access any element directly" at bounding box center [173, 170] width 76 height 6
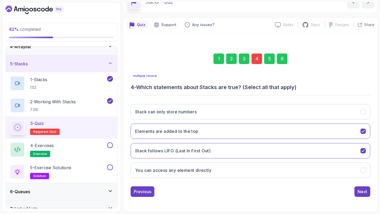
click at [281, 58] on div "6" at bounding box center [282, 59] width 11 height 11
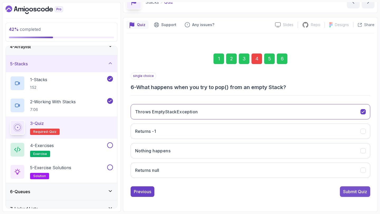
click at [350, 191] on div "Submit Quiz" at bounding box center [355, 192] width 24 height 6
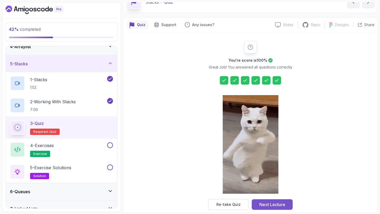
click at [277, 206] on div "Next Lecture" at bounding box center [272, 205] width 26 height 6
